Goal: Information Seeking & Learning: Learn about a topic

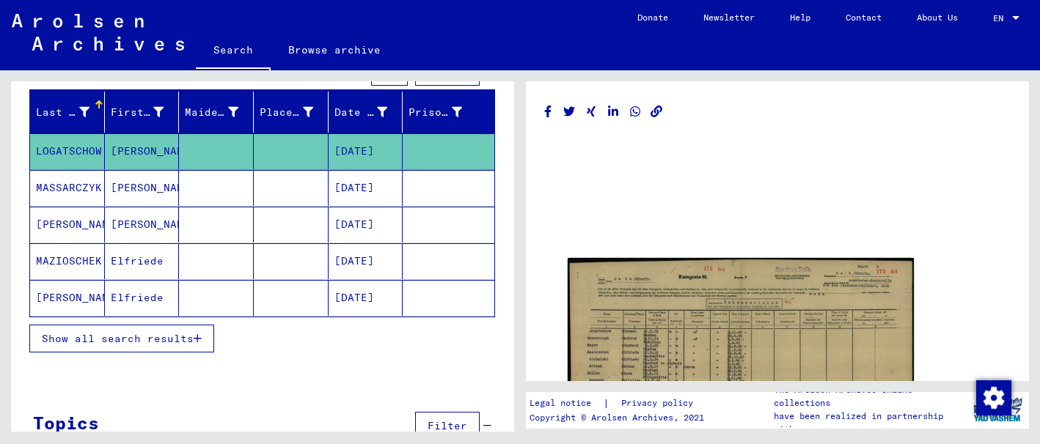
scroll to position [167, 0]
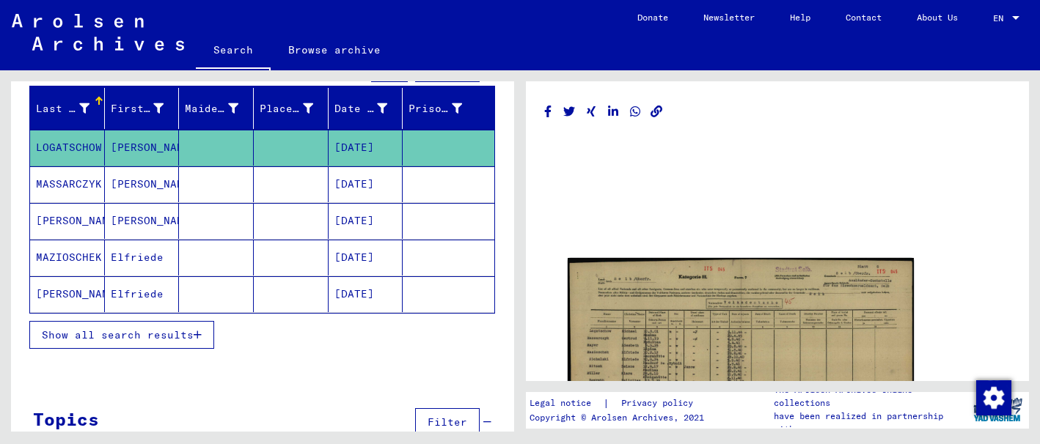
click at [201, 341] on button "Show all search results" at bounding box center [121, 335] width 185 height 28
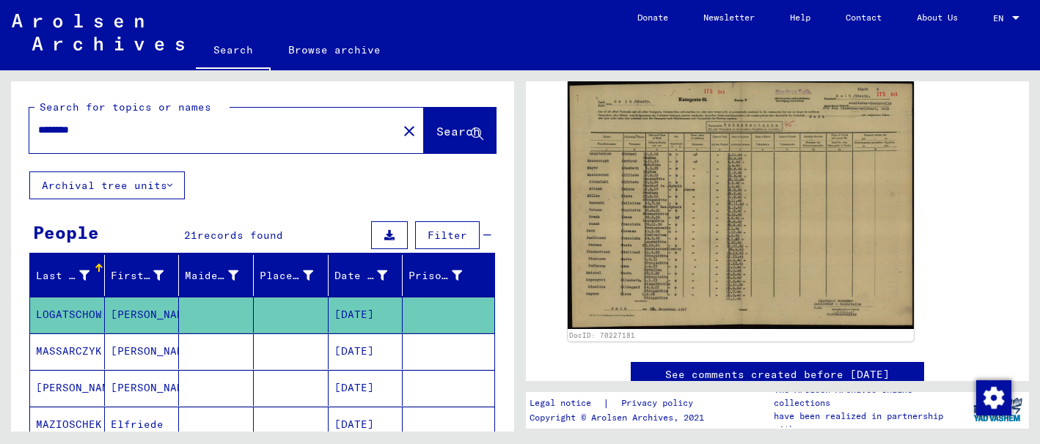
scroll to position [183, 0]
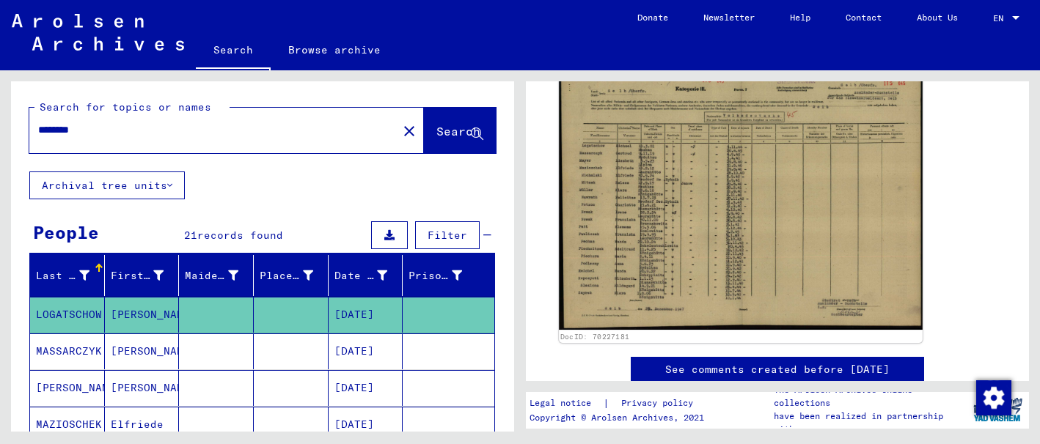
click at [716, 207] on img at bounding box center [741, 199] width 364 height 261
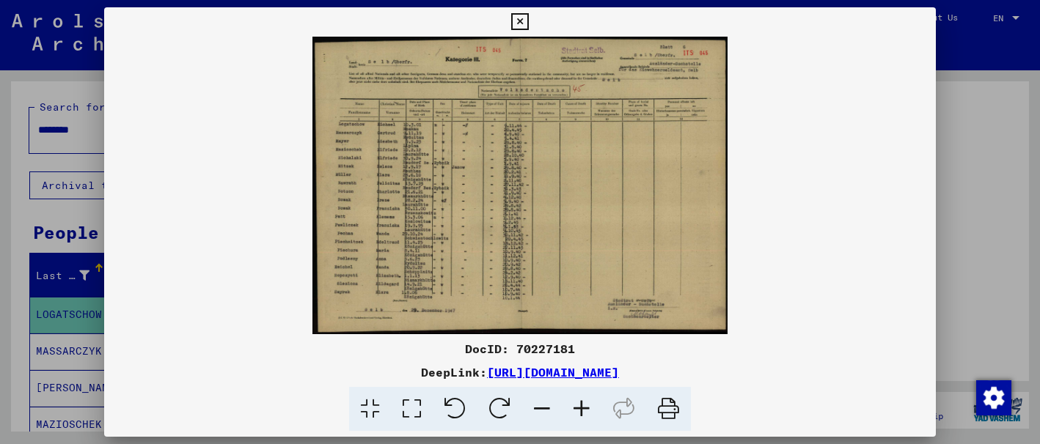
click at [579, 411] on icon at bounding box center [582, 409] width 40 height 45
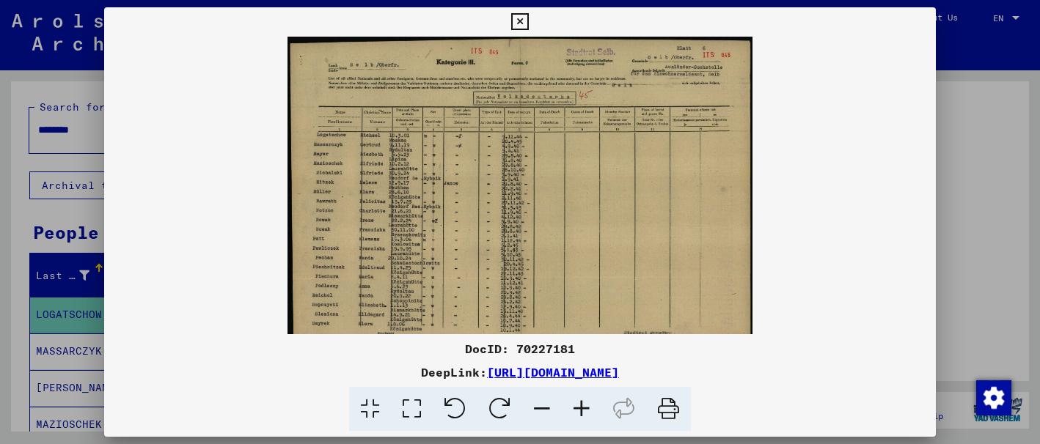
click at [581, 411] on icon at bounding box center [582, 409] width 40 height 45
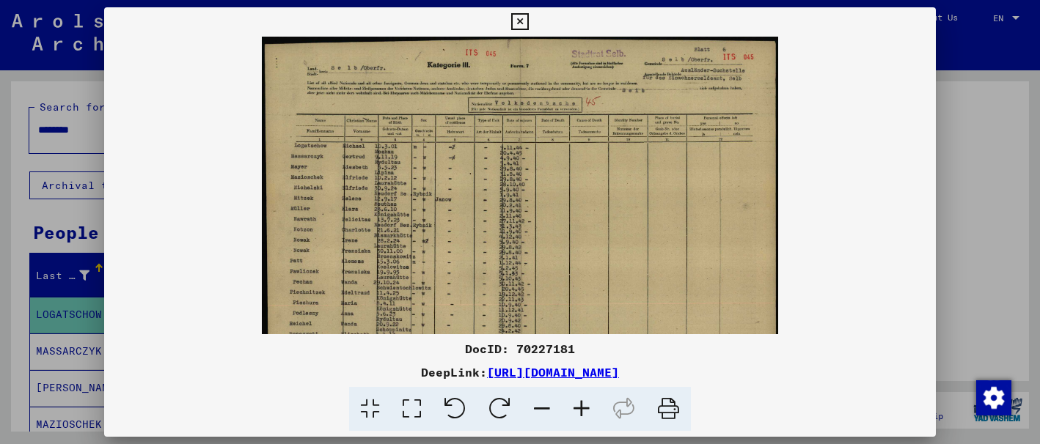
click at [583, 411] on icon at bounding box center [582, 409] width 40 height 45
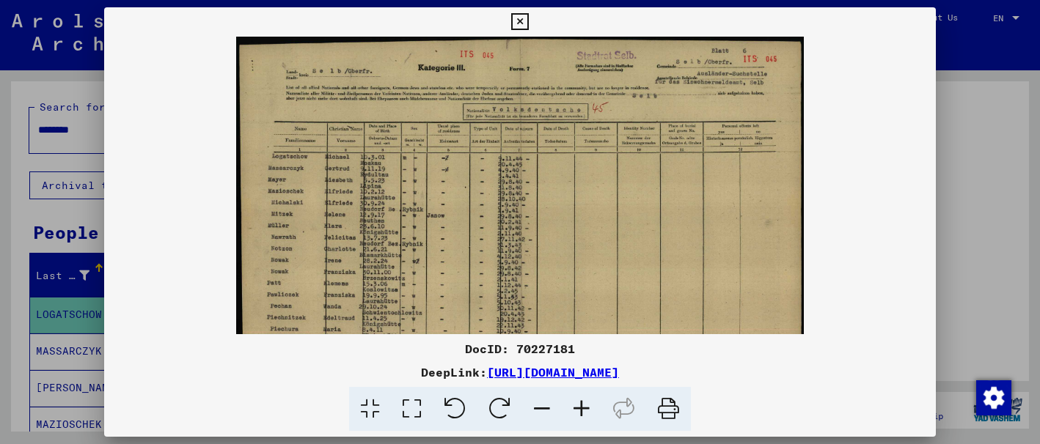
click at [584, 411] on icon at bounding box center [582, 409] width 40 height 45
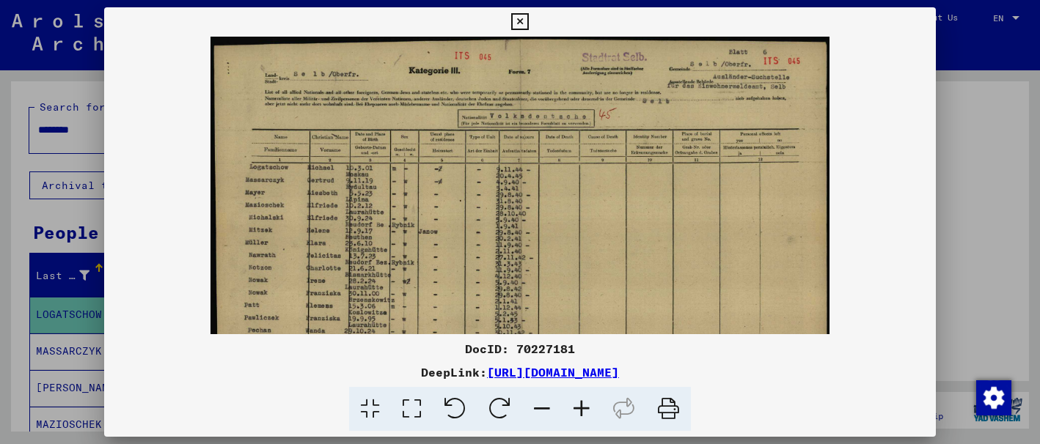
click at [584, 411] on icon at bounding box center [582, 409] width 40 height 45
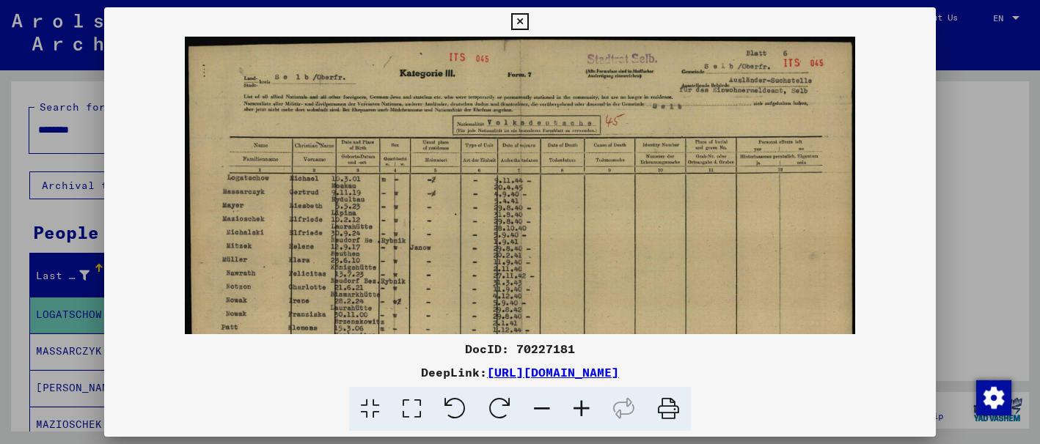
click at [585, 411] on icon at bounding box center [582, 409] width 40 height 45
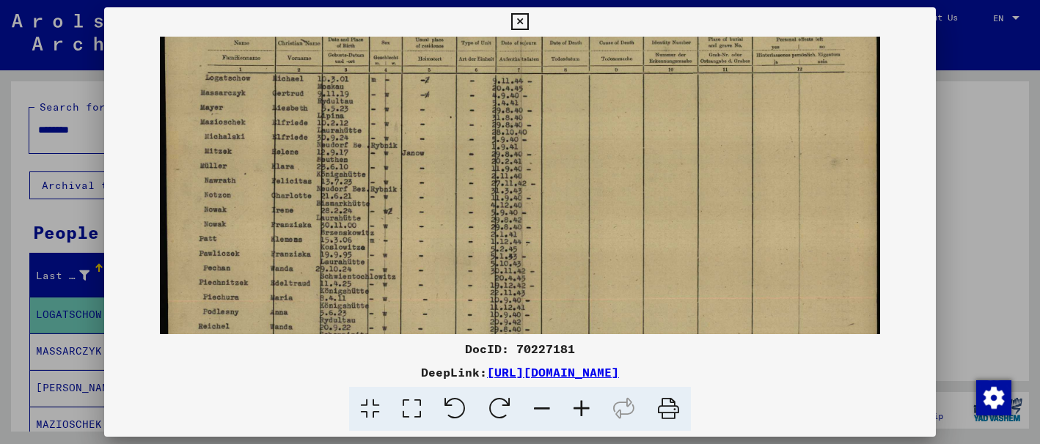
scroll to position [110, 0]
drag, startPoint x: 766, startPoint y: 249, endPoint x: 672, endPoint y: 139, distance: 144.0
click at [672, 139] on img at bounding box center [520, 186] width 721 height 518
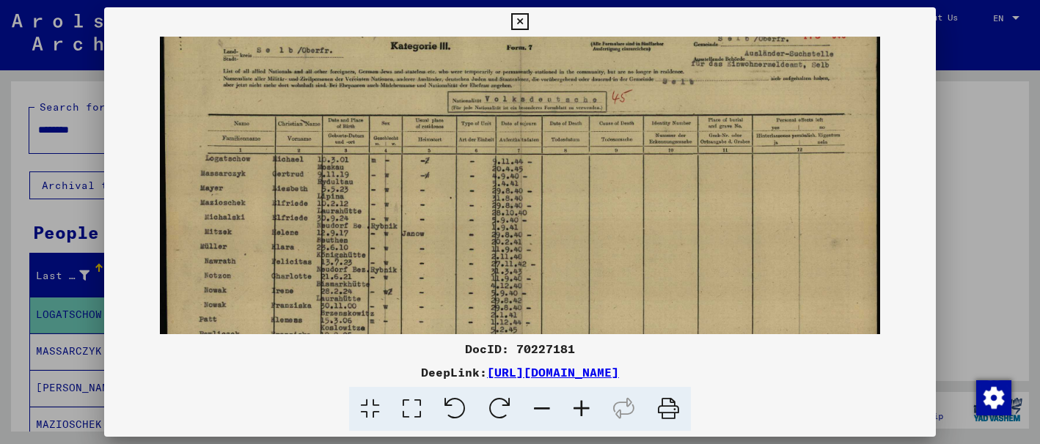
scroll to position [29, 0]
drag, startPoint x: 654, startPoint y: 173, endPoint x: 617, endPoint y: 254, distance: 88.6
click at [617, 254] on img at bounding box center [520, 266] width 721 height 518
click at [579, 406] on icon at bounding box center [582, 409] width 40 height 45
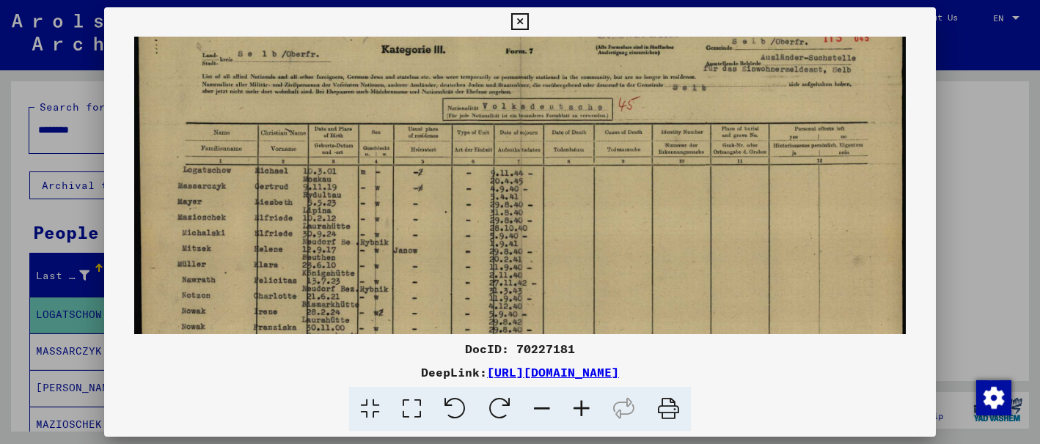
click at [581, 409] on icon at bounding box center [582, 409] width 40 height 45
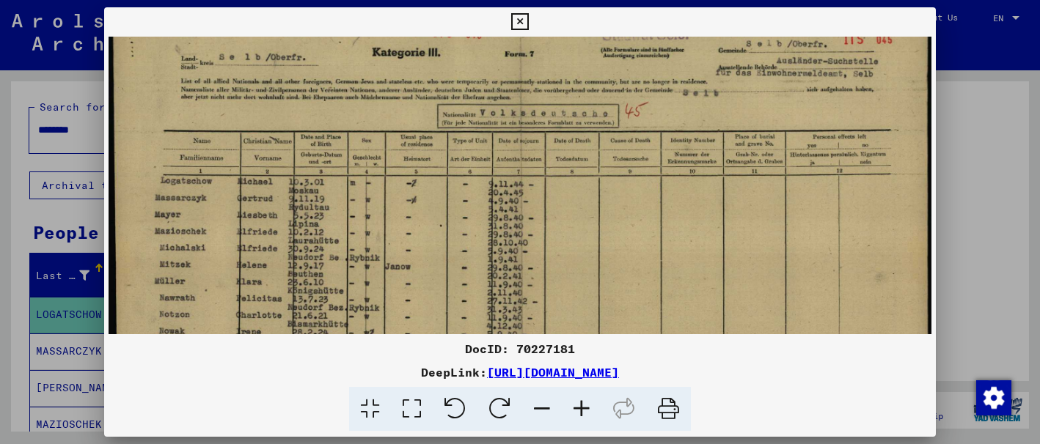
drag, startPoint x: 581, startPoint y: 410, endPoint x: 589, endPoint y: 412, distance: 7.7
click at [585, 411] on icon at bounding box center [582, 409] width 40 height 45
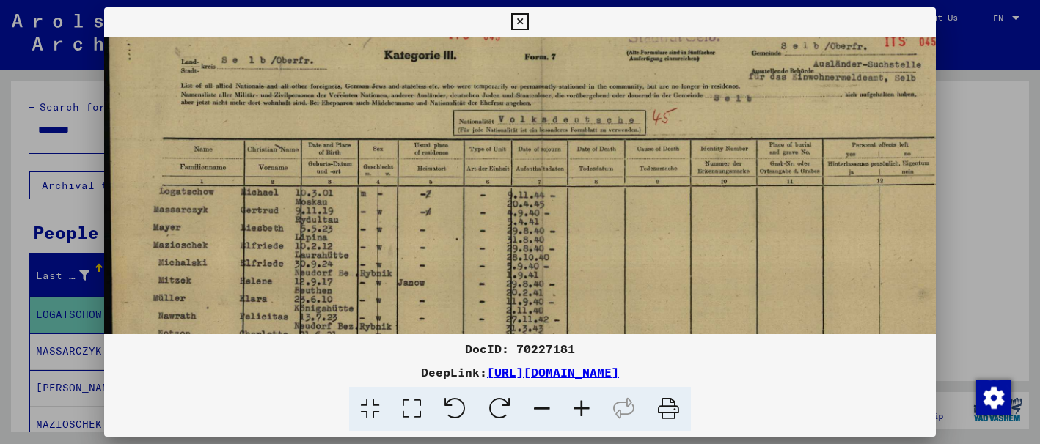
click at [578, 412] on icon at bounding box center [582, 409] width 40 height 45
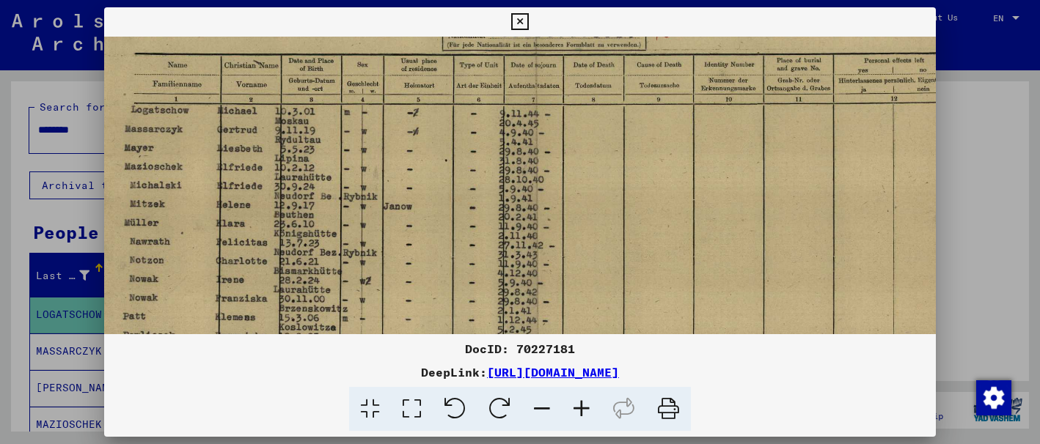
scroll to position [122, 29]
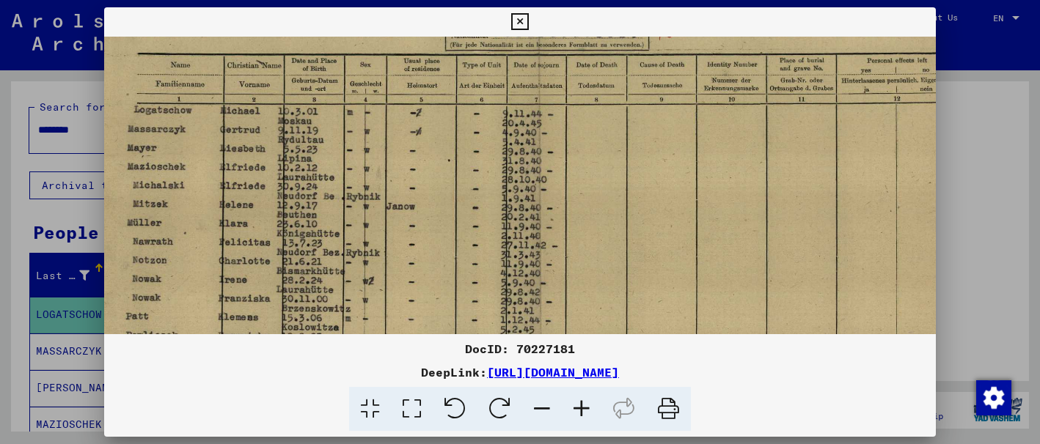
drag, startPoint x: 668, startPoint y: 256, endPoint x: 579, endPoint y: 164, distance: 127.5
click at [579, 164] on img at bounding box center [538, 247] width 925 height 664
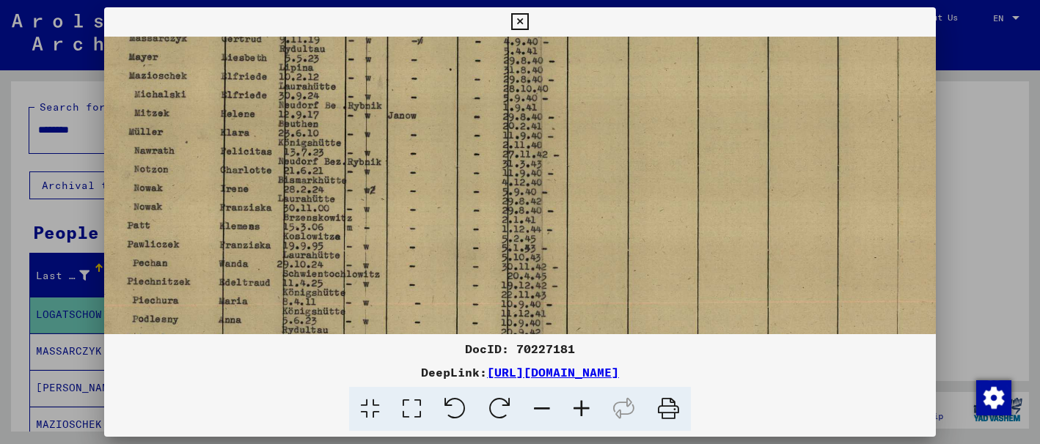
scroll to position [206, 27]
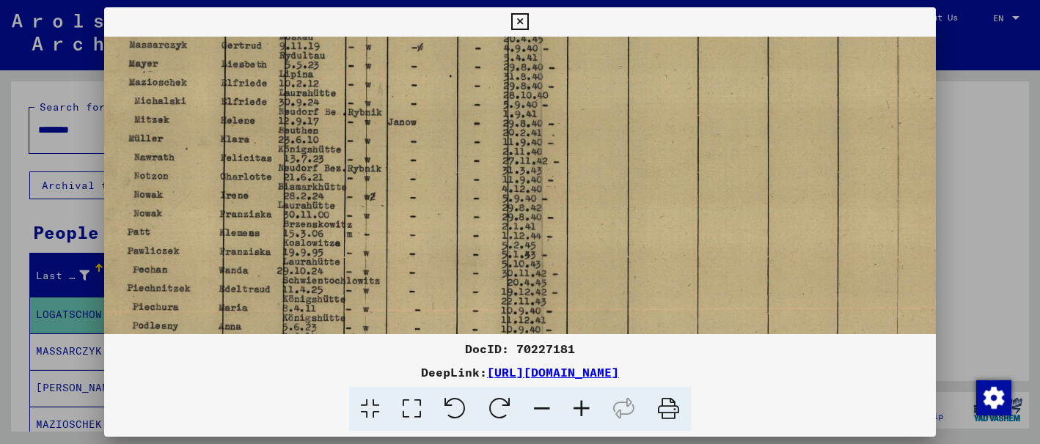
drag, startPoint x: 658, startPoint y: 268, endPoint x: 659, endPoint y: 159, distance: 109.2
click at [659, 159] on img at bounding box center [539, 163] width 925 height 664
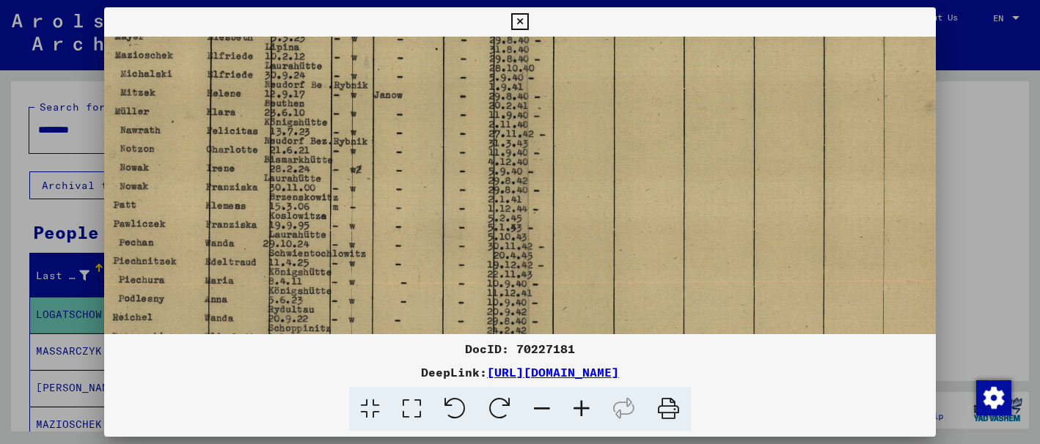
scroll to position [239, 41]
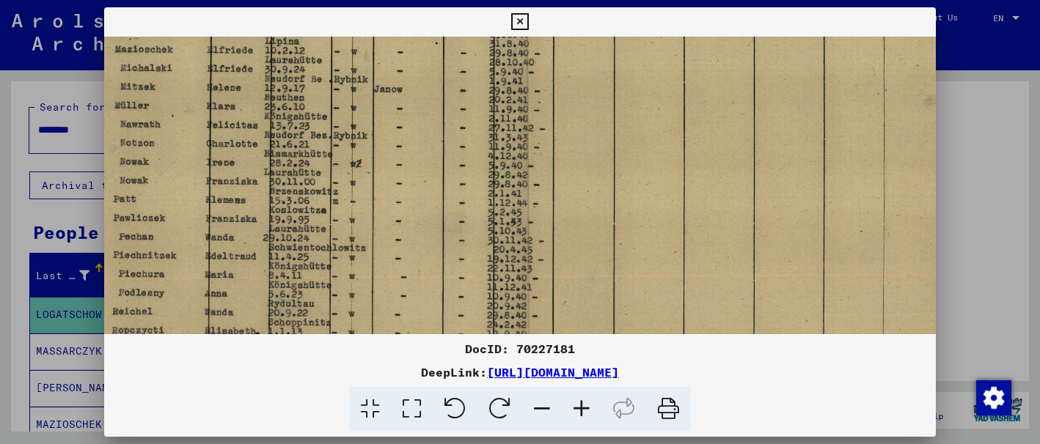
drag, startPoint x: 831, startPoint y: 99, endPoint x: 817, endPoint y: 66, distance: 35.8
click at [817, 66] on img at bounding box center [525, 130] width 925 height 664
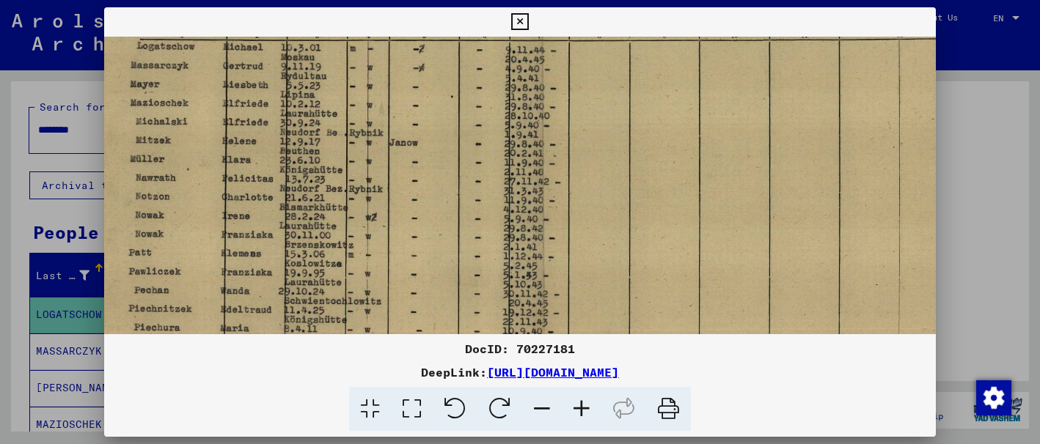
scroll to position [187, 22]
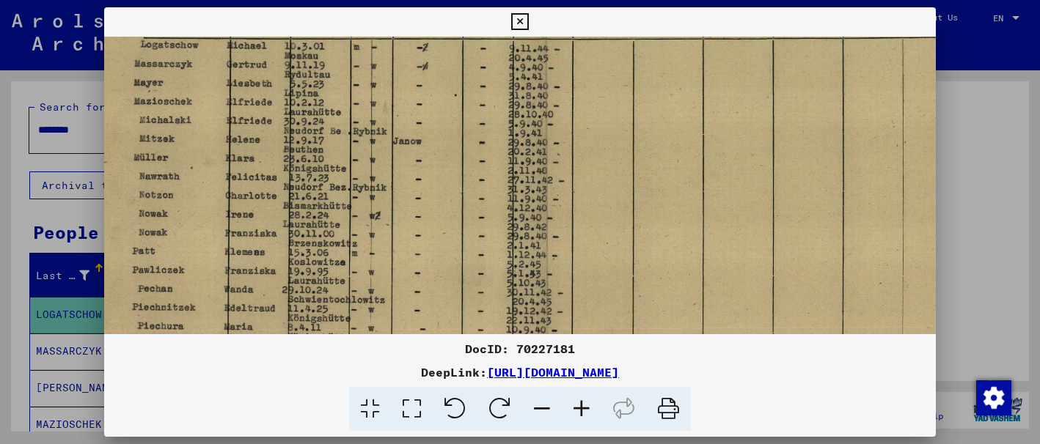
drag, startPoint x: 627, startPoint y: 135, endPoint x: 646, endPoint y: 187, distance: 55.4
click at [646, 187] on img at bounding box center [544, 182] width 925 height 664
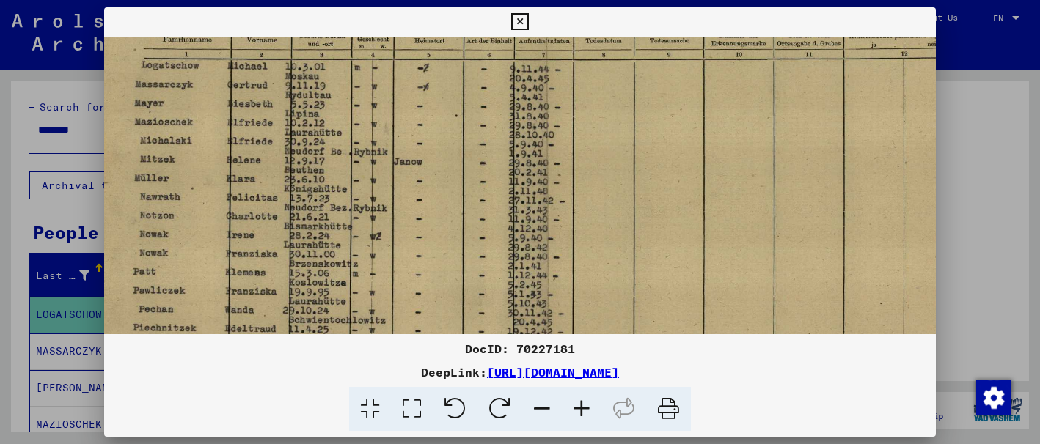
scroll to position [159, 20]
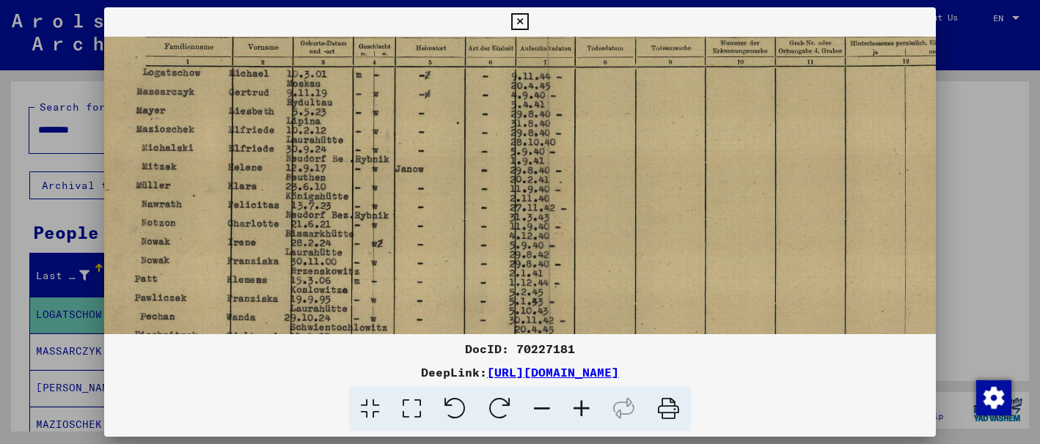
drag, startPoint x: 628, startPoint y: 163, endPoint x: 631, endPoint y: 191, distance: 27.9
click at [631, 191] on img at bounding box center [546, 210] width 925 height 664
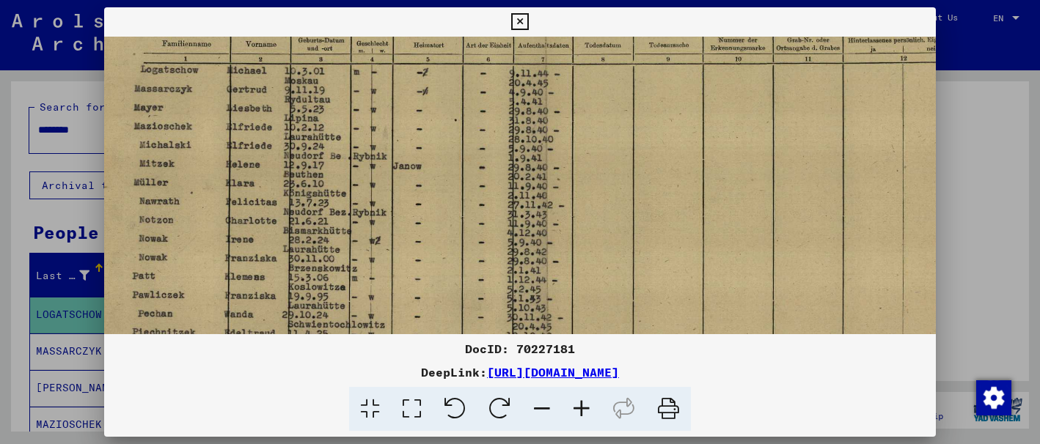
scroll to position [163, 21]
drag, startPoint x: 697, startPoint y: 216, endPoint x: 683, endPoint y: 203, distance: 19.2
click at [688, 211] on img at bounding box center [546, 205] width 925 height 664
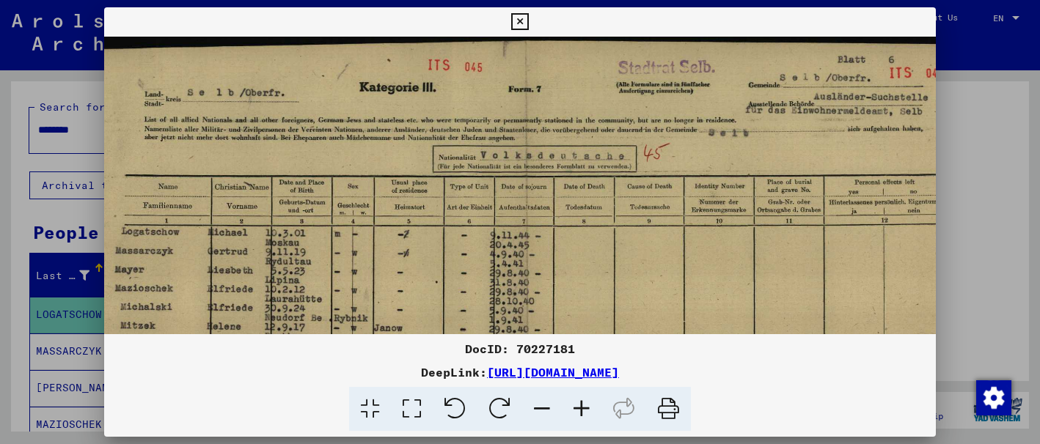
scroll to position [0, 40]
drag, startPoint x: 710, startPoint y: 201, endPoint x: 699, endPoint y: 371, distance: 170.4
click at [699, 371] on div "DocID: 70227181 DeepLink: [URL][DOMAIN_NAME]" at bounding box center [519, 219] width 831 height 424
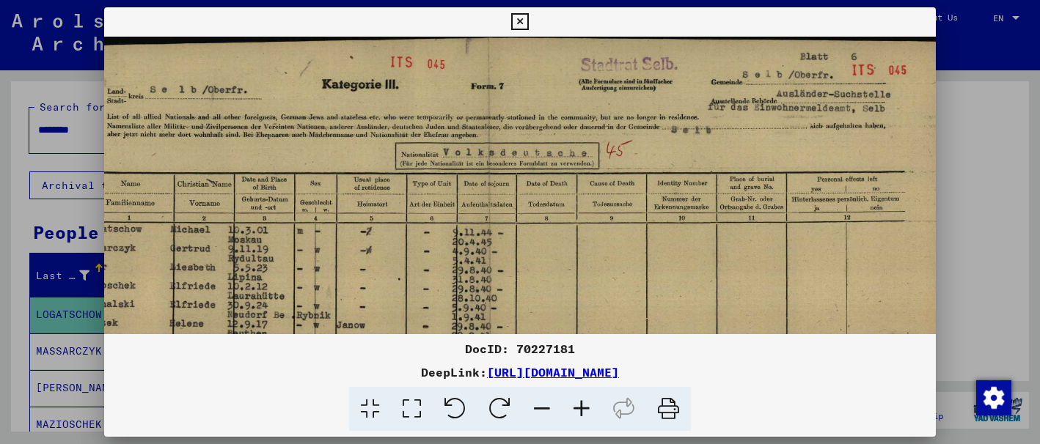
scroll to position [0, 80]
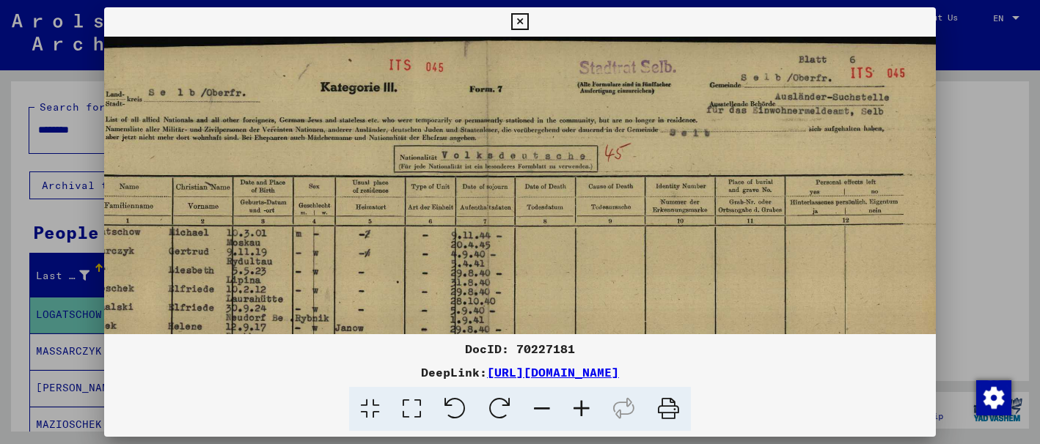
drag, startPoint x: 728, startPoint y: 240, endPoint x: 688, endPoint y: 252, distance: 42.2
click at [688, 252] on img at bounding box center [486, 369] width 925 height 664
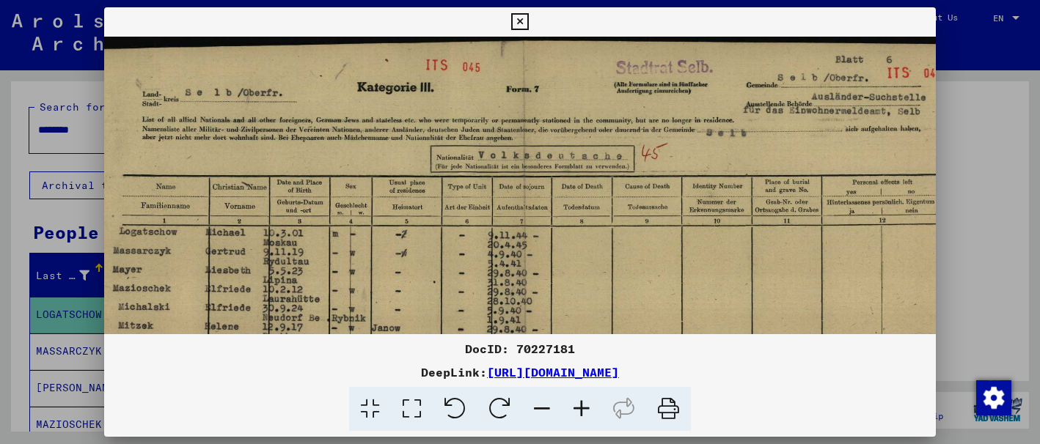
scroll to position [0, 48]
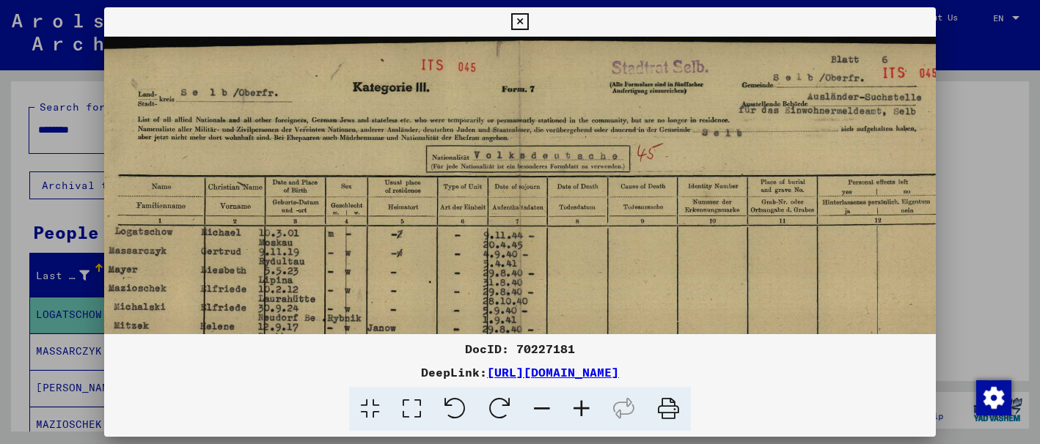
drag, startPoint x: 688, startPoint y: 245, endPoint x: 721, endPoint y: 276, distance: 44.6
click at [721, 276] on img at bounding box center [518, 369] width 925 height 664
click at [577, 409] on icon at bounding box center [582, 409] width 40 height 45
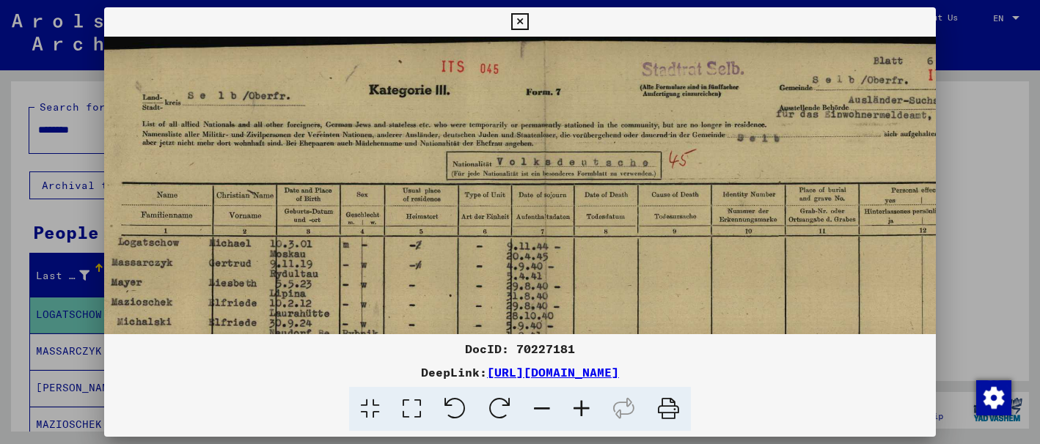
click at [577, 408] on icon at bounding box center [582, 409] width 40 height 45
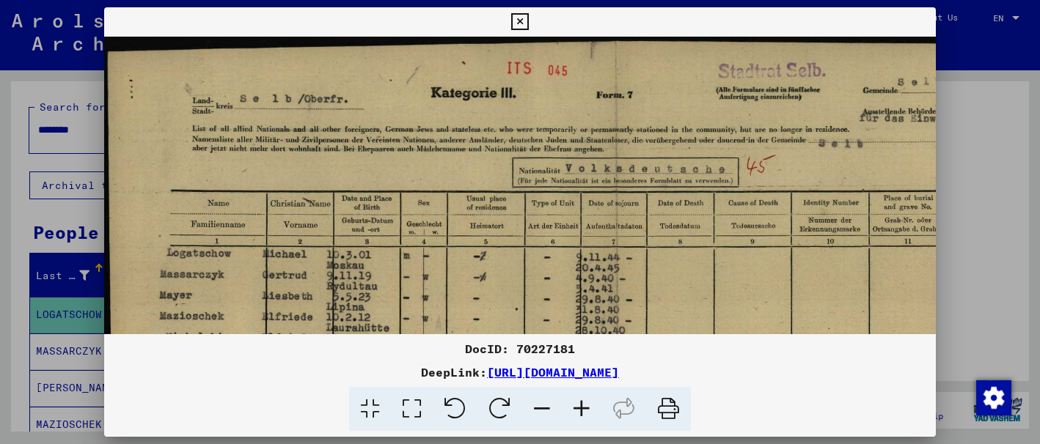
scroll to position [1, 0]
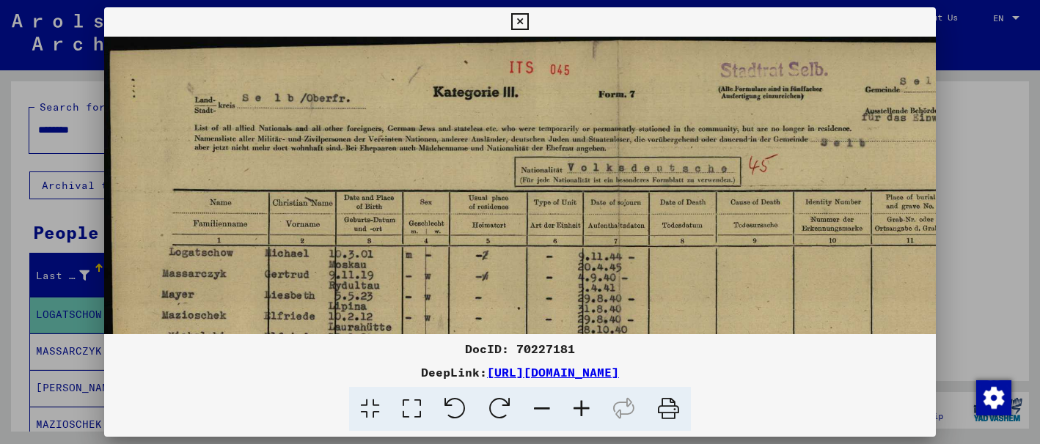
drag, startPoint x: 749, startPoint y: 236, endPoint x: 817, endPoint y: 253, distance: 70.2
click at [817, 253] on img at bounding box center [617, 405] width 1026 height 738
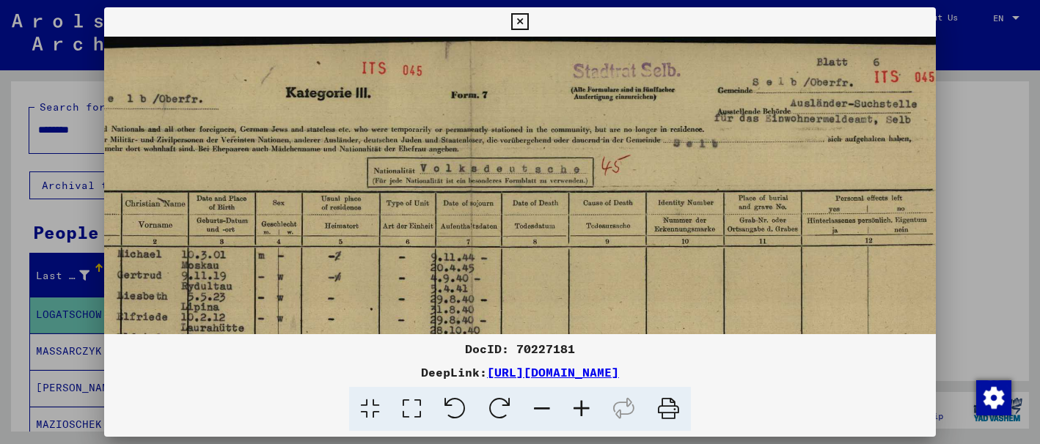
scroll to position [1, 152]
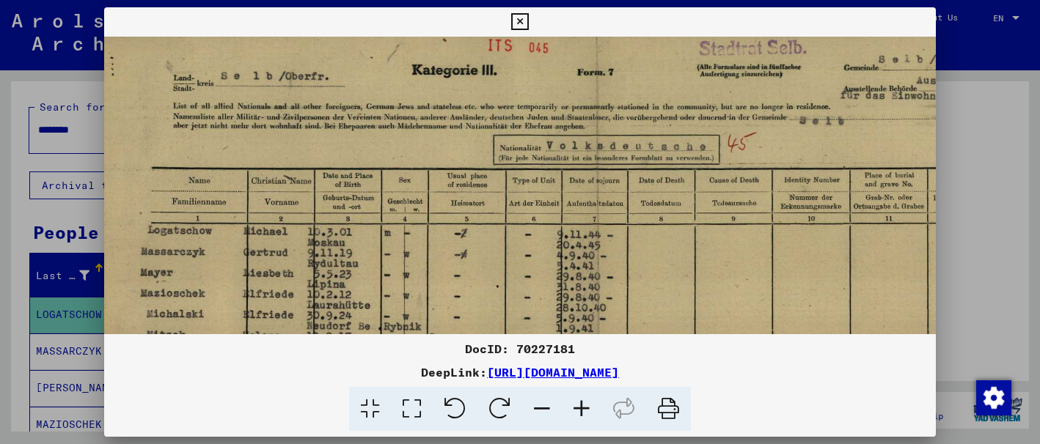
drag, startPoint x: 702, startPoint y: 262, endPoint x: 631, endPoint y: 239, distance: 74.0
click at [692, 241] on img at bounding box center [596, 383] width 1026 height 738
drag, startPoint x: 1021, startPoint y: 248, endPoint x: 1021, endPoint y: 142, distance: 105.6
click at [1021, 142] on div at bounding box center [520, 222] width 1040 height 444
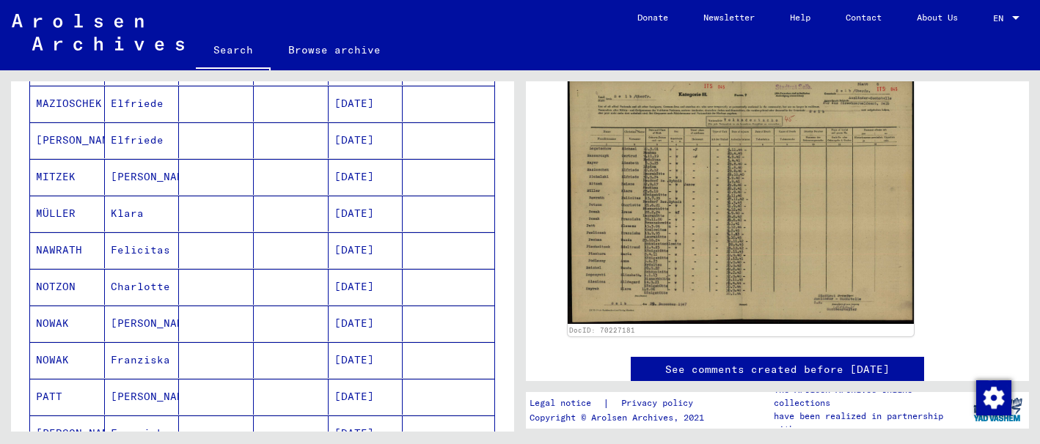
scroll to position [0, 0]
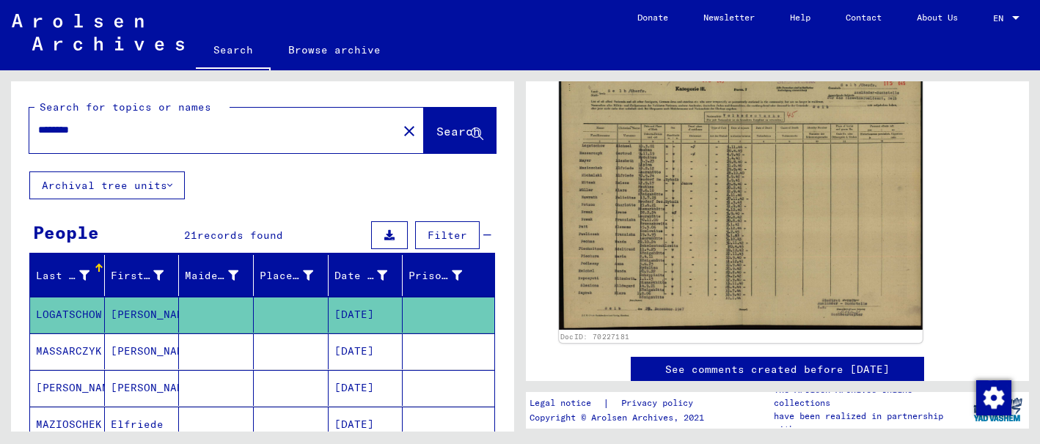
click at [755, 249] on img at bounding box center [741, 199] width 364 height 261
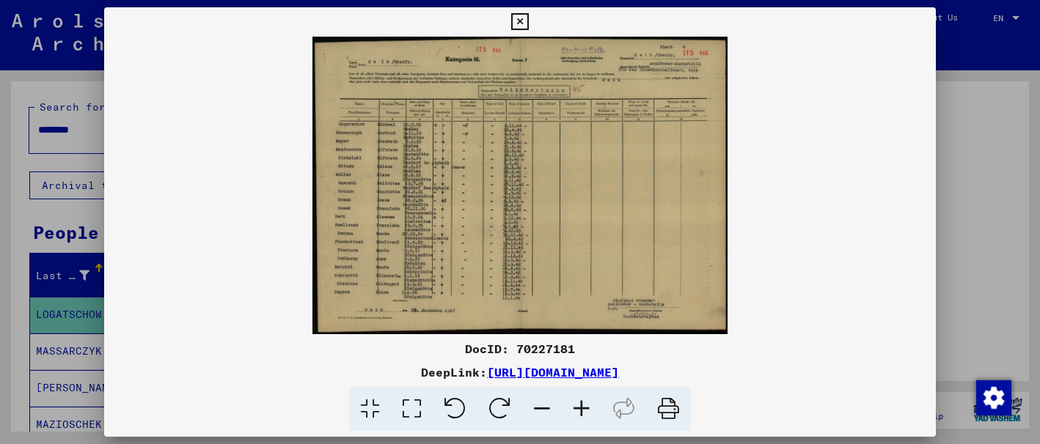
click at [582, 401] on icon at bounding box center [582, 409] width 40 height 45
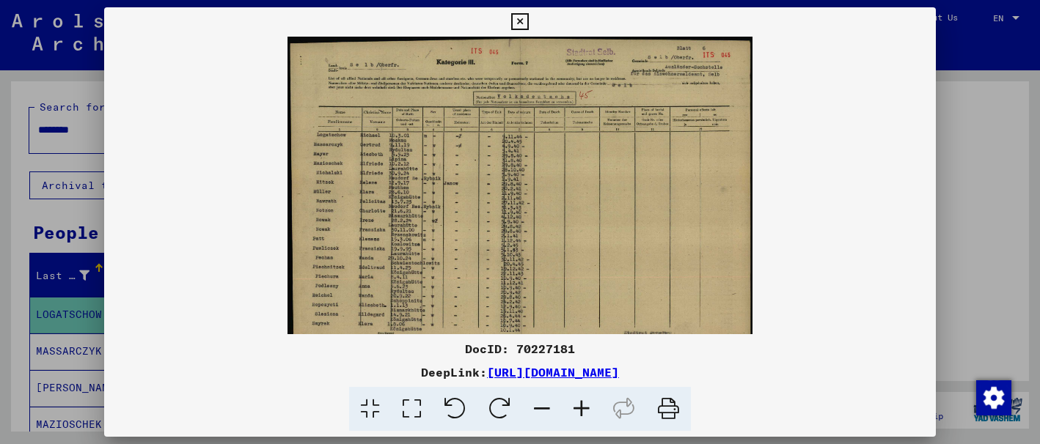
click at [585, 402] on icon at bounding box center [582, 409] width 40 height 45
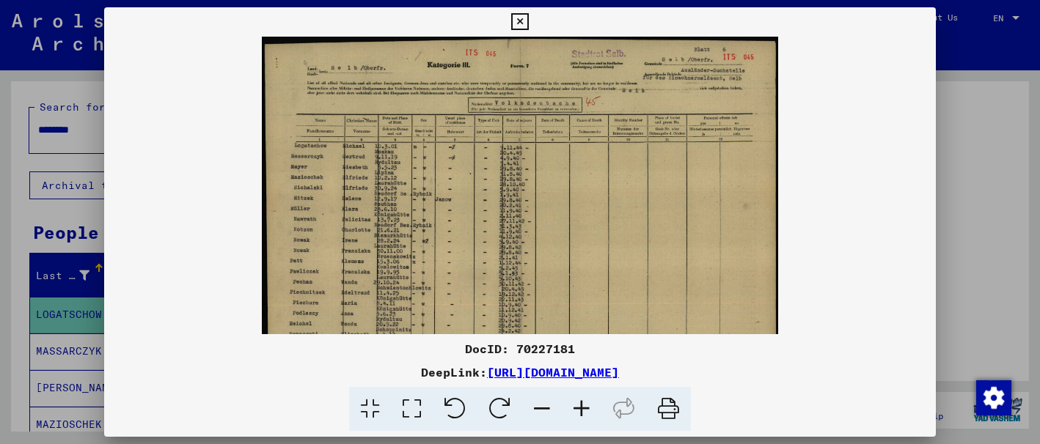
click at [588, 403] on icon at bounding box center [582, 409] width 40 height 45
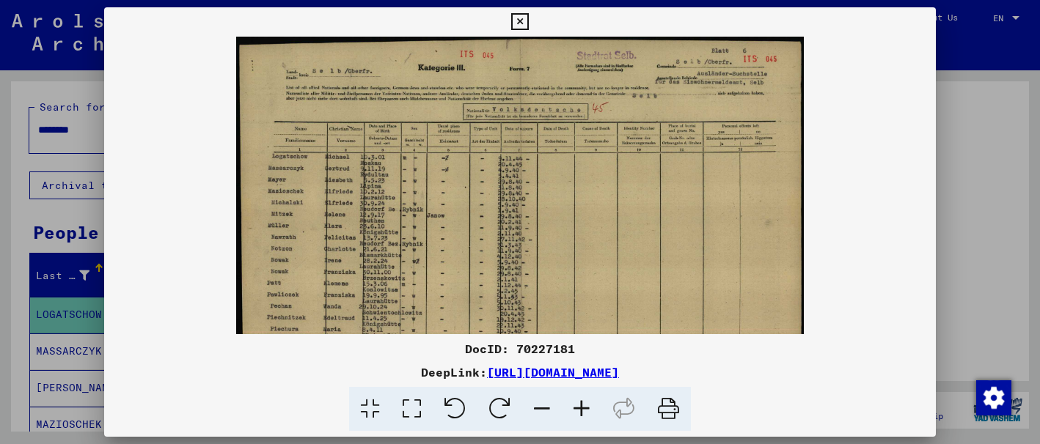
click at [589, 403] on icon at bounding box center [582, 409] width 40 height 45
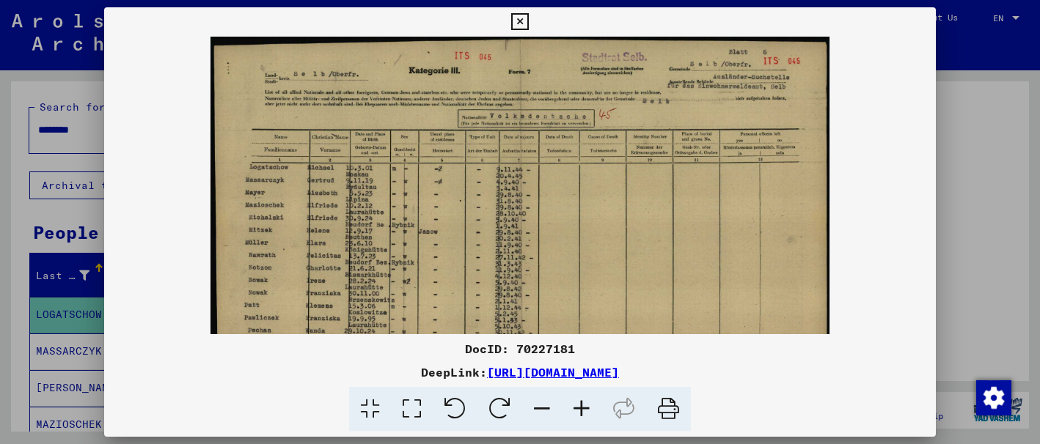
click at [593, 403] on icon at bounding box center [582, 409] width 40 height 45
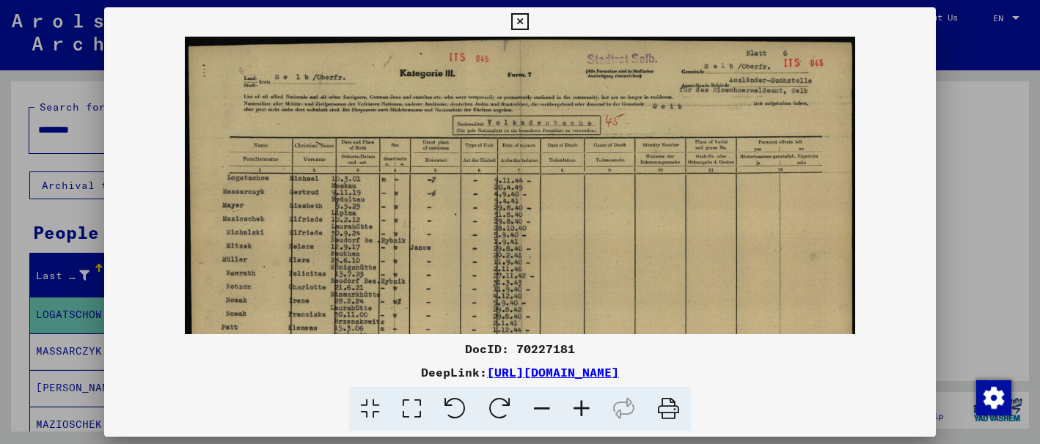
click at [593, 403] on icon at bounding box center [582, 409] width 40 height 45
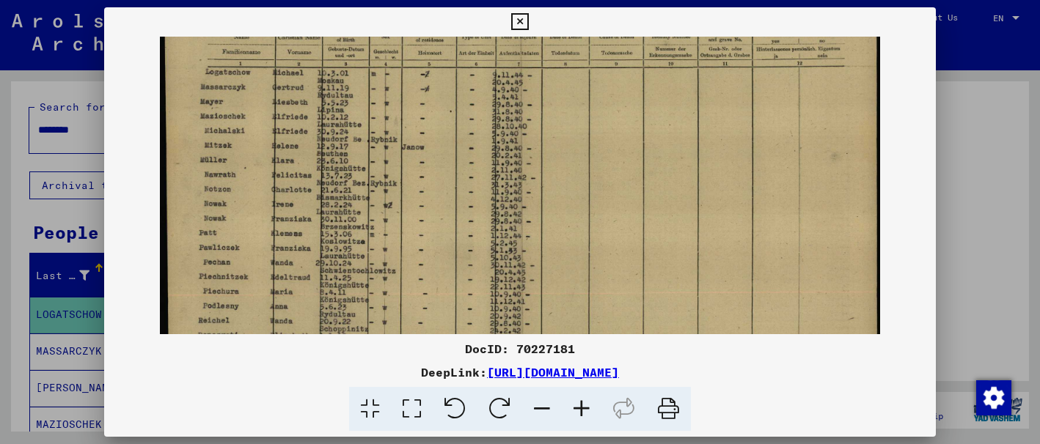
drag, startPoint x: 806, startPoint y: 260, endPoint x: 789, endPoint y: 159, distance: 101.8
click at [801, 133] on img at bounding box center [520, 179] width 721 height 518
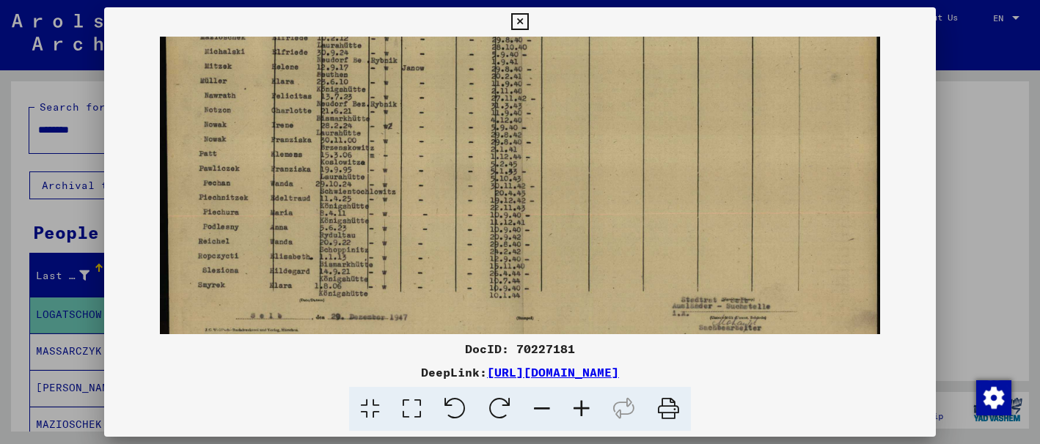
drag, startPoint x: 757, startPoint y: 254, endPoint x: 760, endPoint y: 88, distance: 165.7
click at [760, 90] on img at bounding box center [520, 100] width 721 height 518
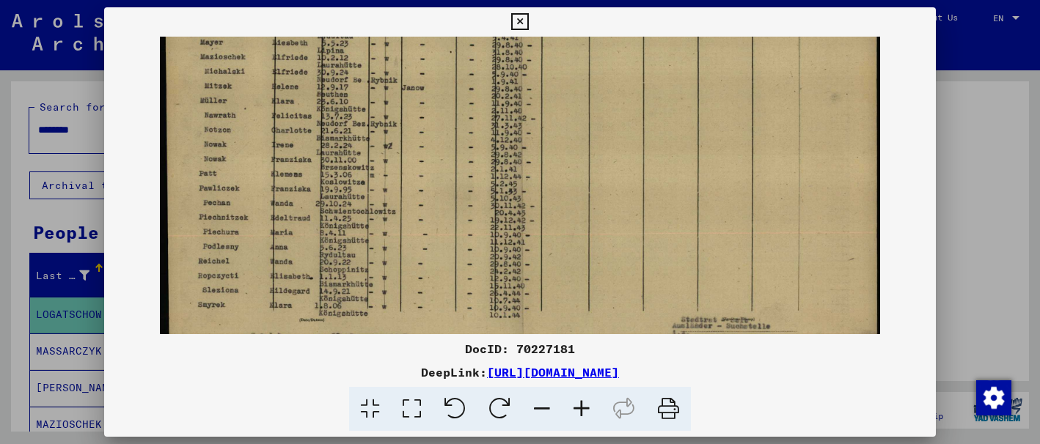
scroll to position [220, 0]
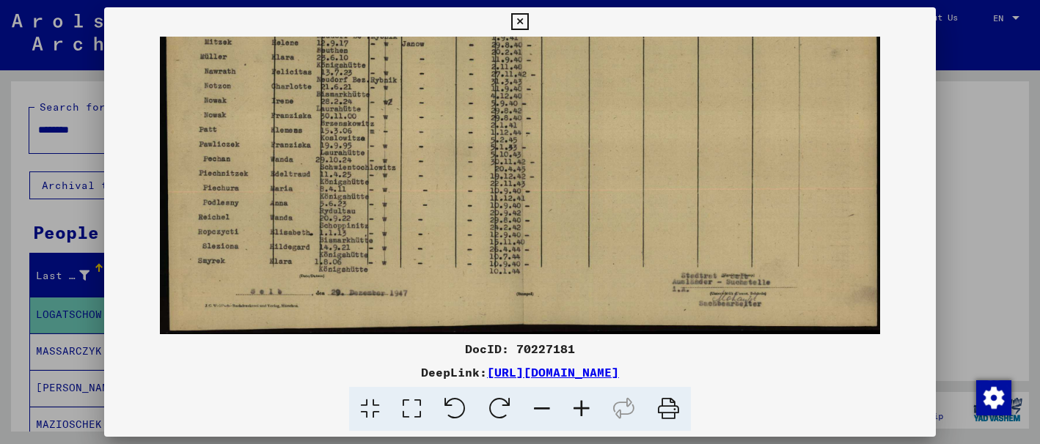
drag, startPoint x: 714, startPoint y: 215, endPoint x: 707, endPoint y: 205, distance: 11.6
click at [707, 205] on img at bounding box center [520, 76] width 721 height 518
drag, startPoint x: 1018, startPoint y: 315, endPoint x: 1018, endPoint y: 293, distance: 22.0
click at [1018, 293] on div at bounding box center [520, 222] width 1040 height 444
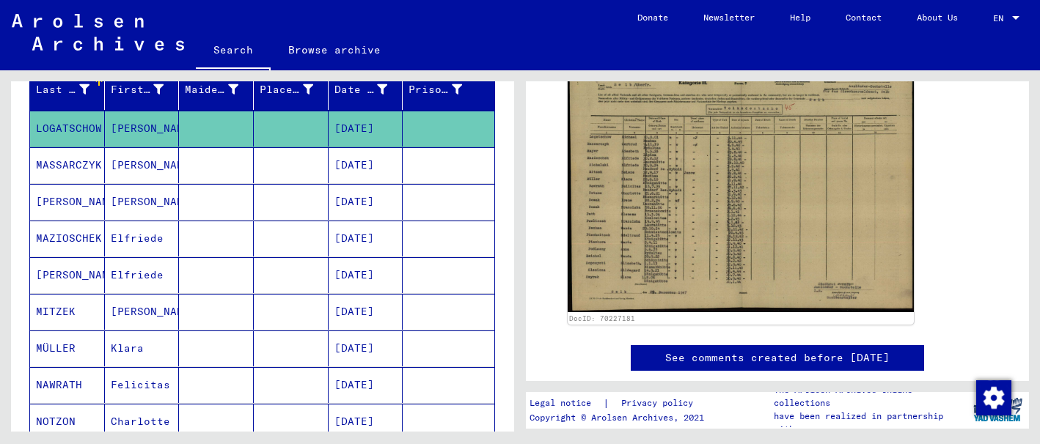
scroll to position [230, 0]
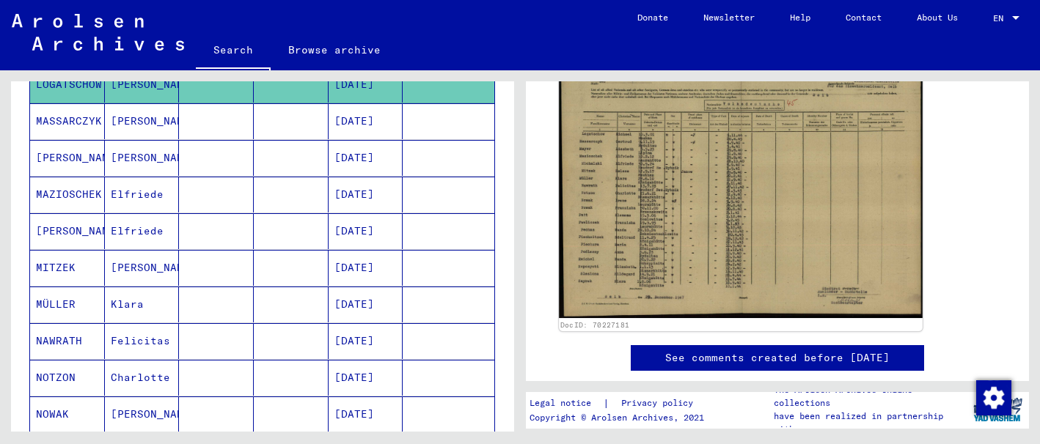
click at [720, 239] on img at bounding box center [741, 187] width 364 height 261
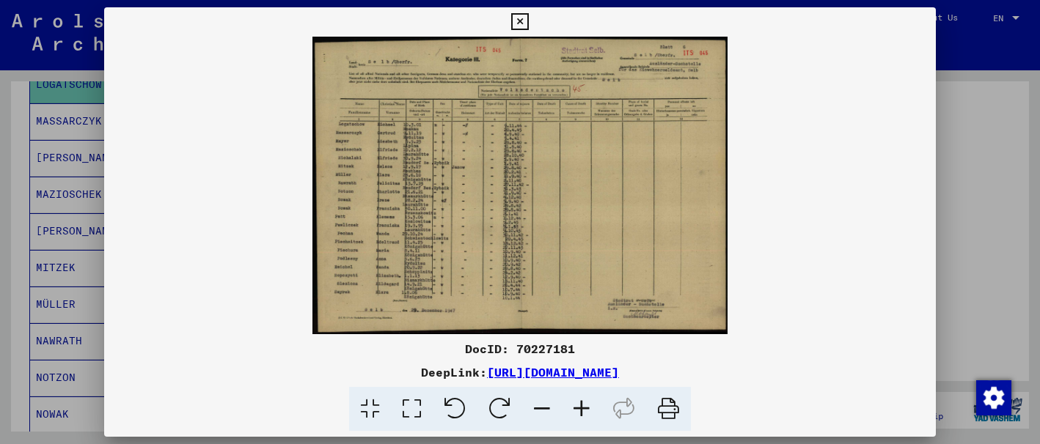
click at [578, 402] on icon at bounding box center [582, 409] width 40 height 45
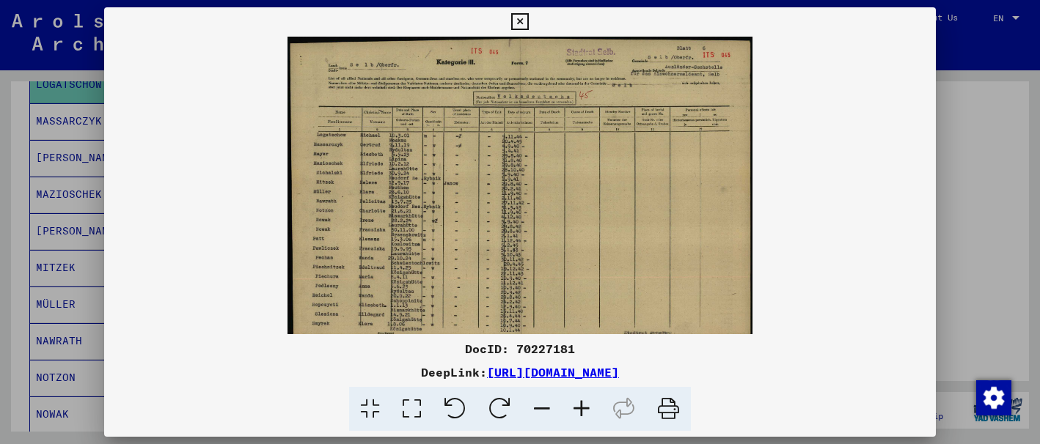
click at [578, 403] on icon at bounding box center [582, 409] width 40 height 45
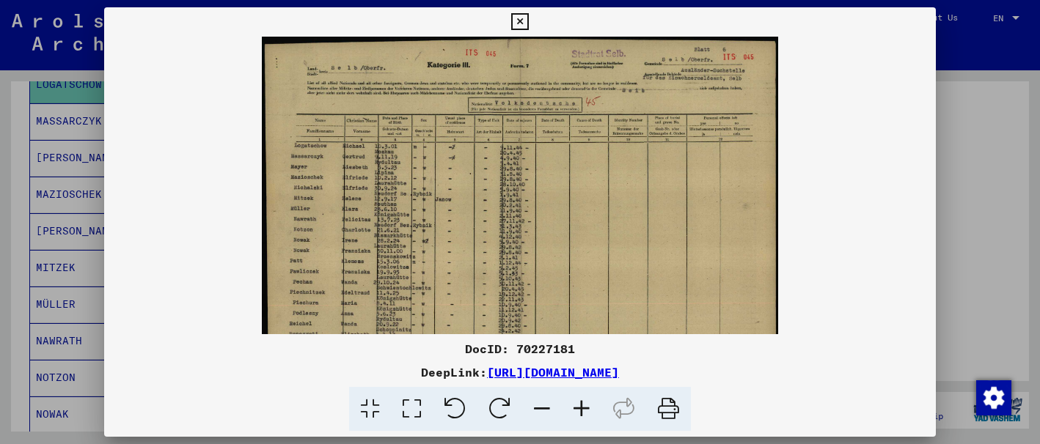
click at [578, 403] on icon at bounding box center [582, 409] width 40 height 45
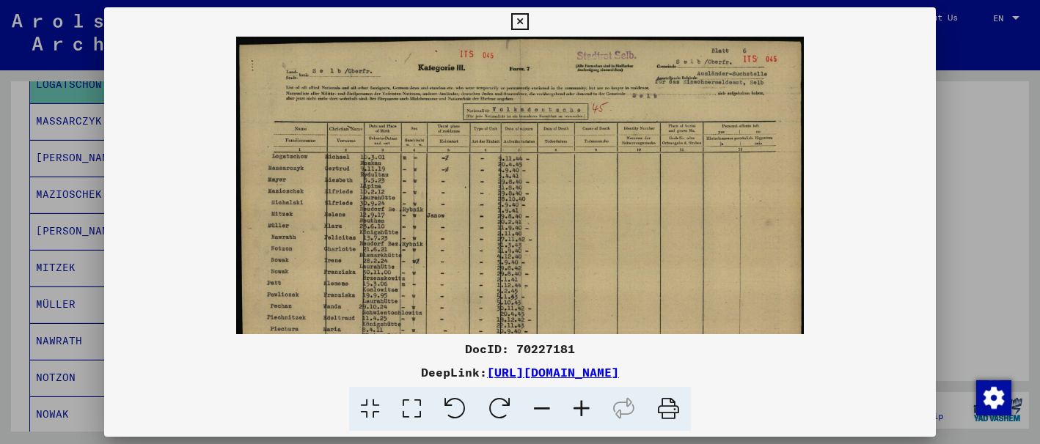
click at [578, 403] on icon at bounding box center [582, 409] width 40 height 45
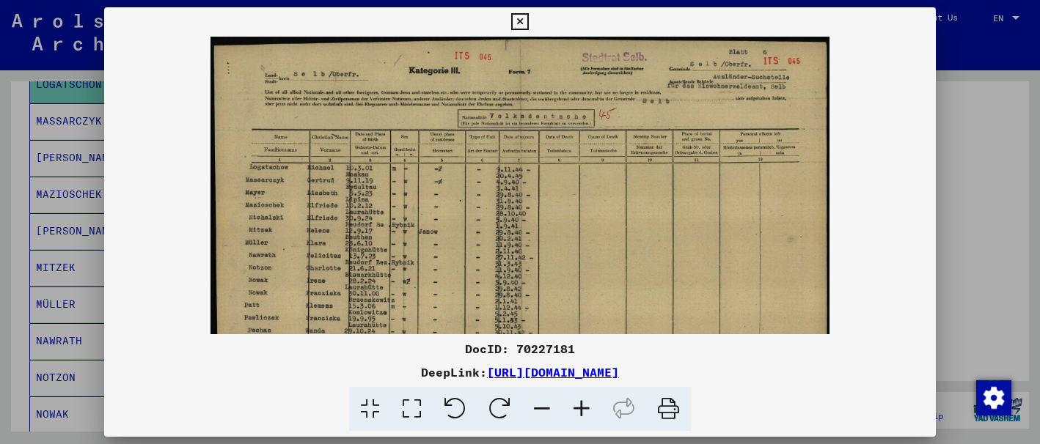
click at [578, 403] on icon at bounding box center [582, 409] width 40 height 45
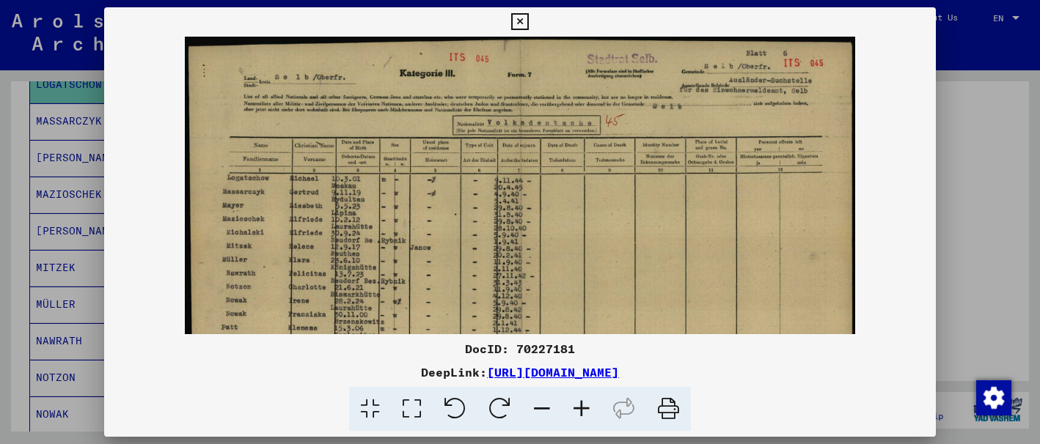
click at [578, 403] on icon at bounding box center [582, 409] width 40 height 45
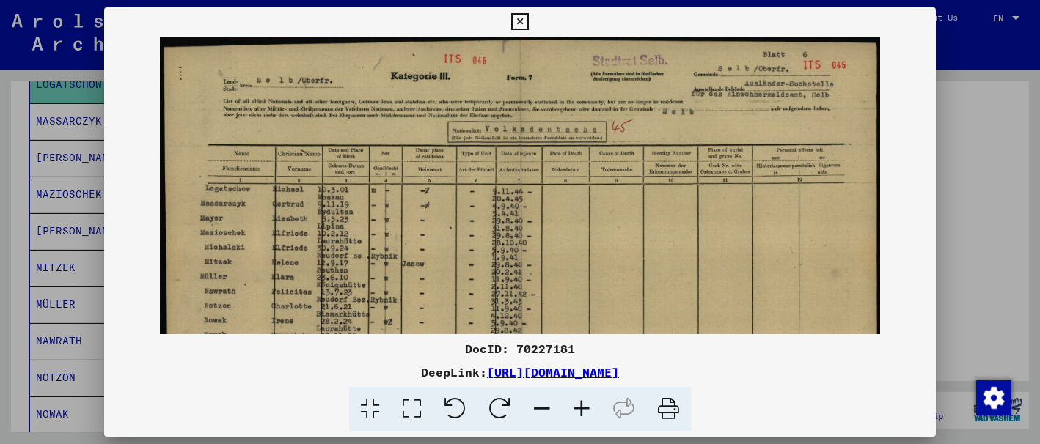
click at [578, 399] on icon at bounding box center [582, 409] width 40 height 45
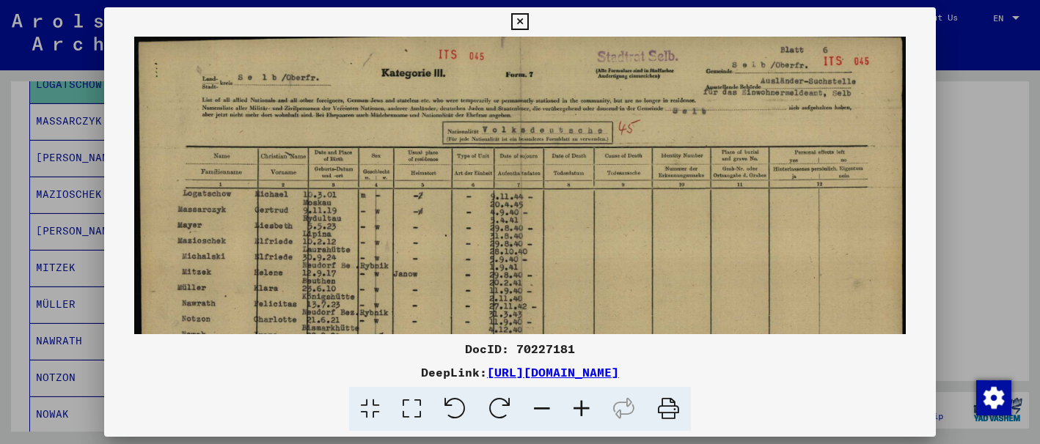
scroll to position [4, 0]
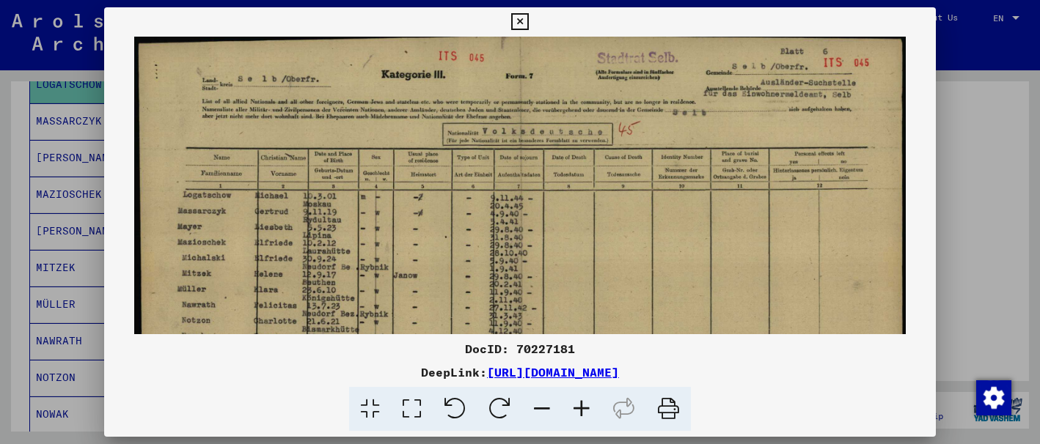
drag, startPoint x: 773, startPoint y: 290, endPoint x: 732, endPoint y: 285, distance: 40.6
click at [732, 285] on img at bounding box center [519, 309] width 771 height 554
